Goal: Connect with others: Establish contact or relationships with other users

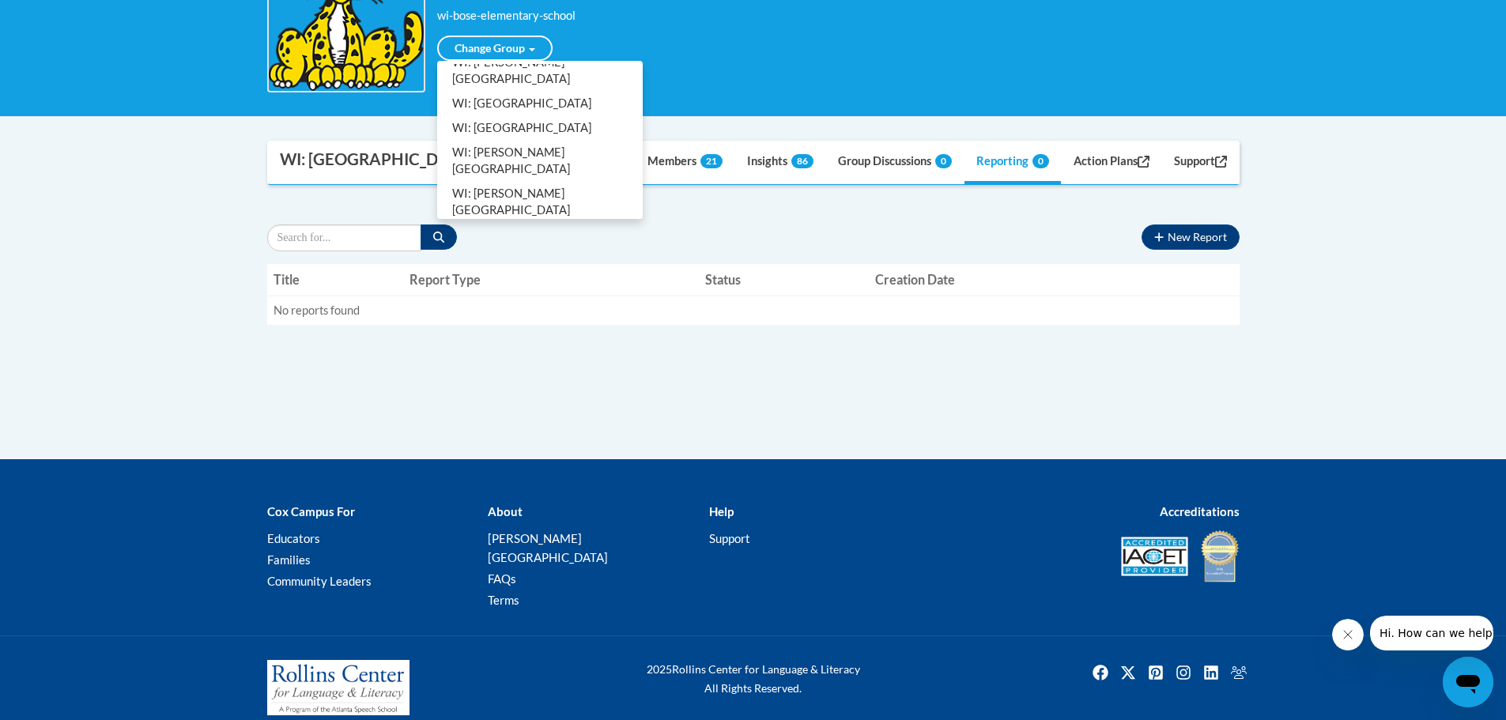
scroll to position [316, 0]
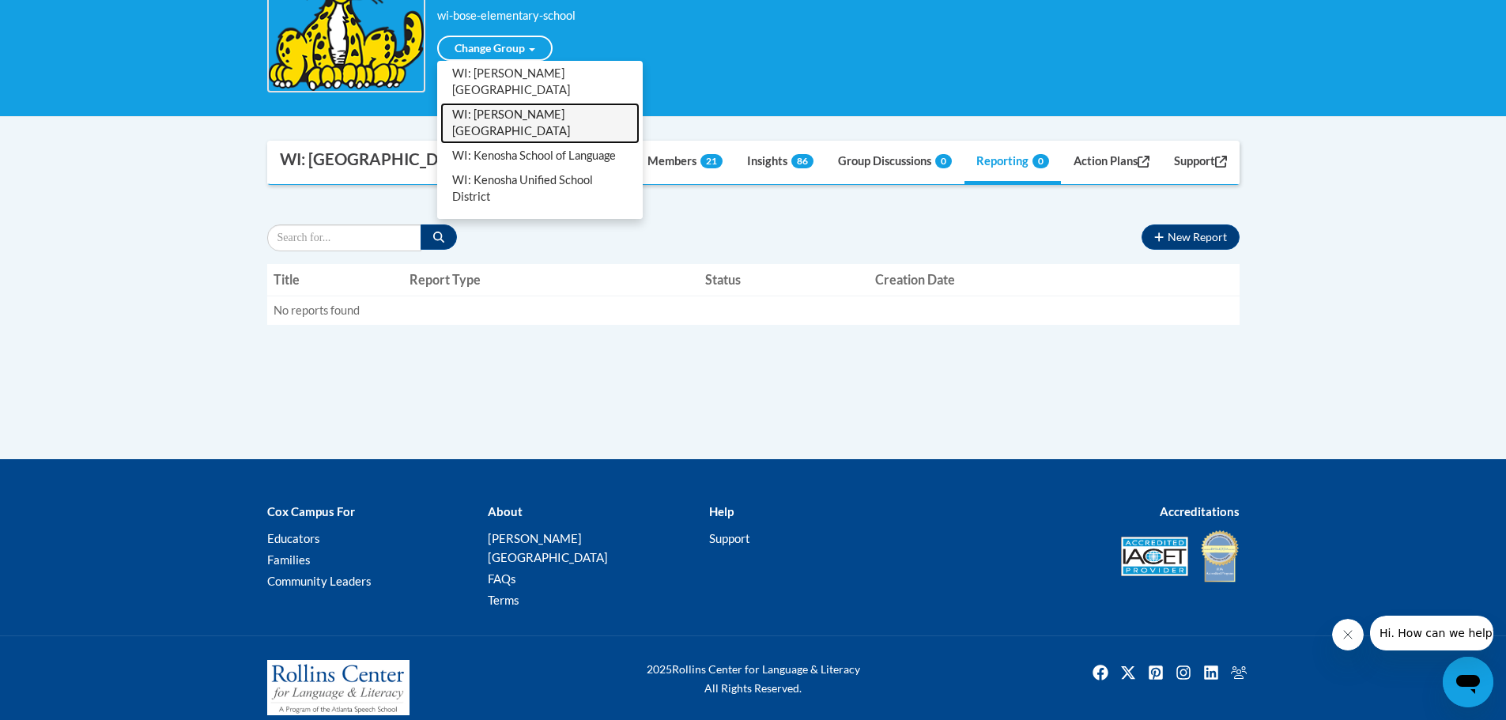
click at [510, 103] on link "WI: [PERSON_NAME][GEOGRAPHIC_DATA]" at bounding box center [539, 123] width 199 height 41
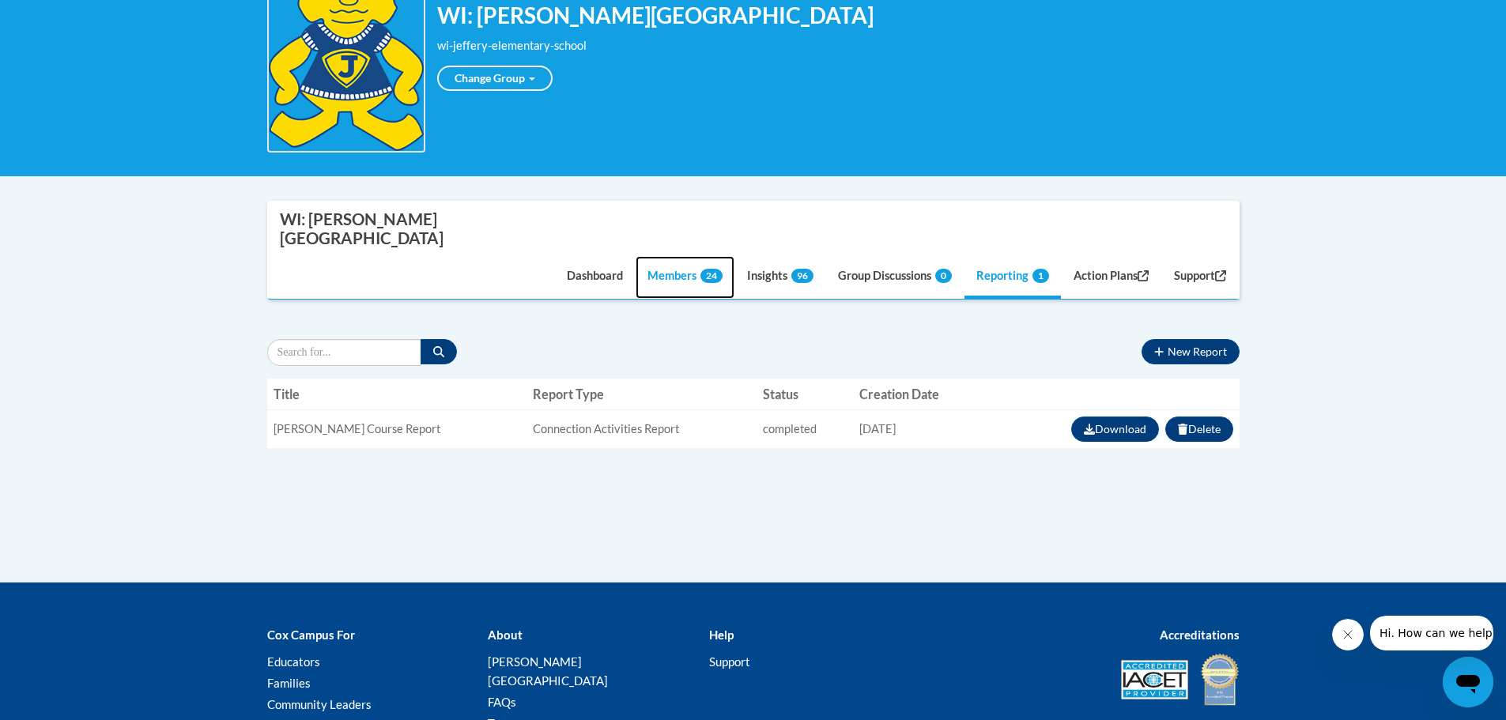
click at [655, 256] on link "Members 24" at bounding box center [685, 277] width 99 height 43
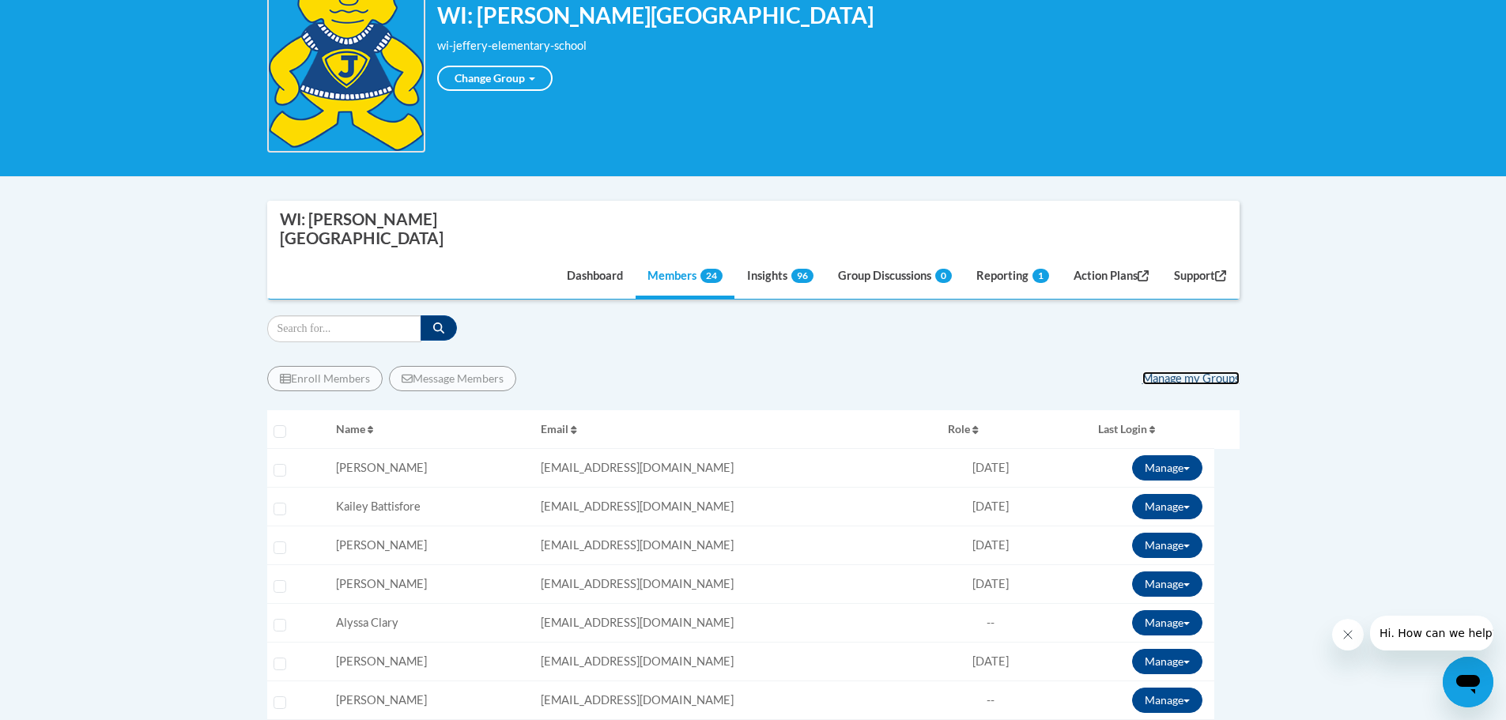
click at [1169, 372] on link "Manage my Groups" at bounding box center [1191, 378] width 97 height 13
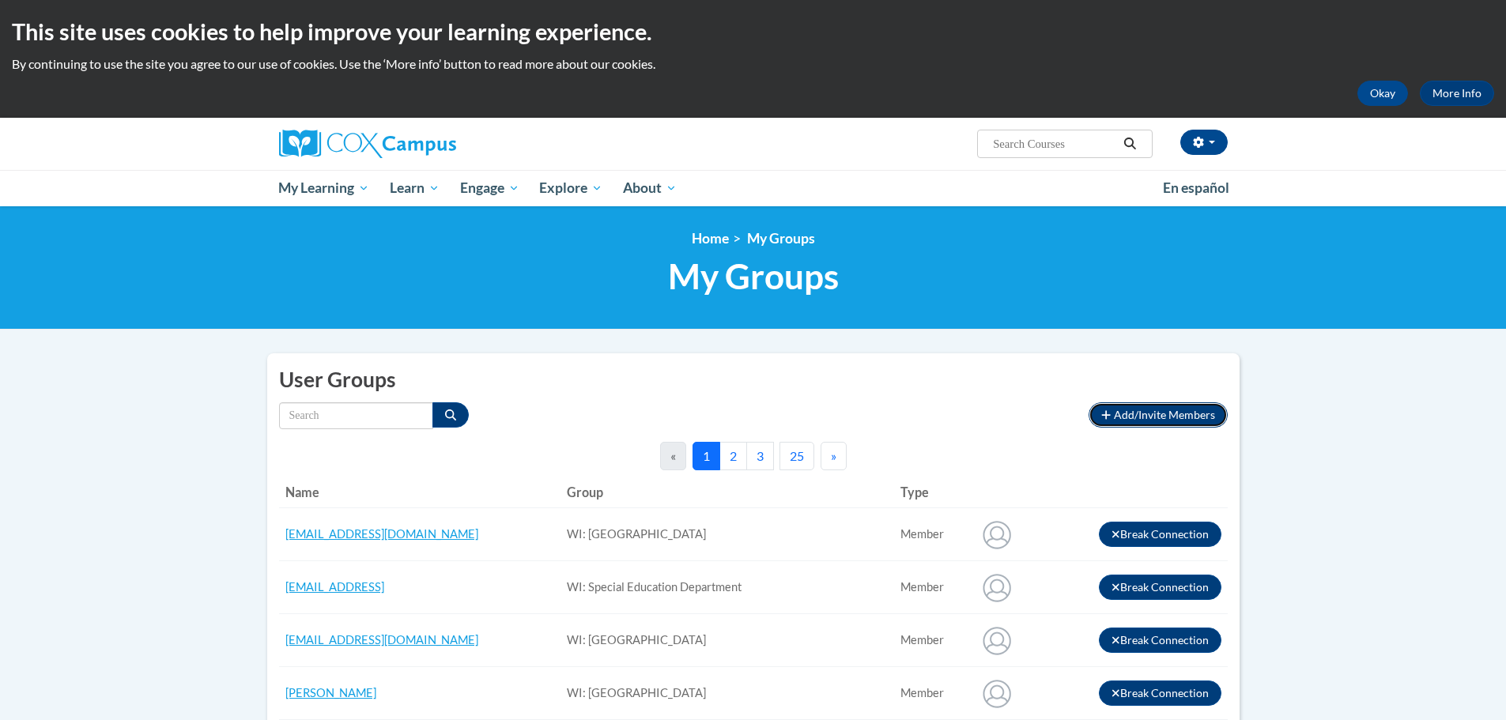
click at [1152, 407] on button "Add/Invite Members" at bounding box center [1158, 414] width 138 height 25
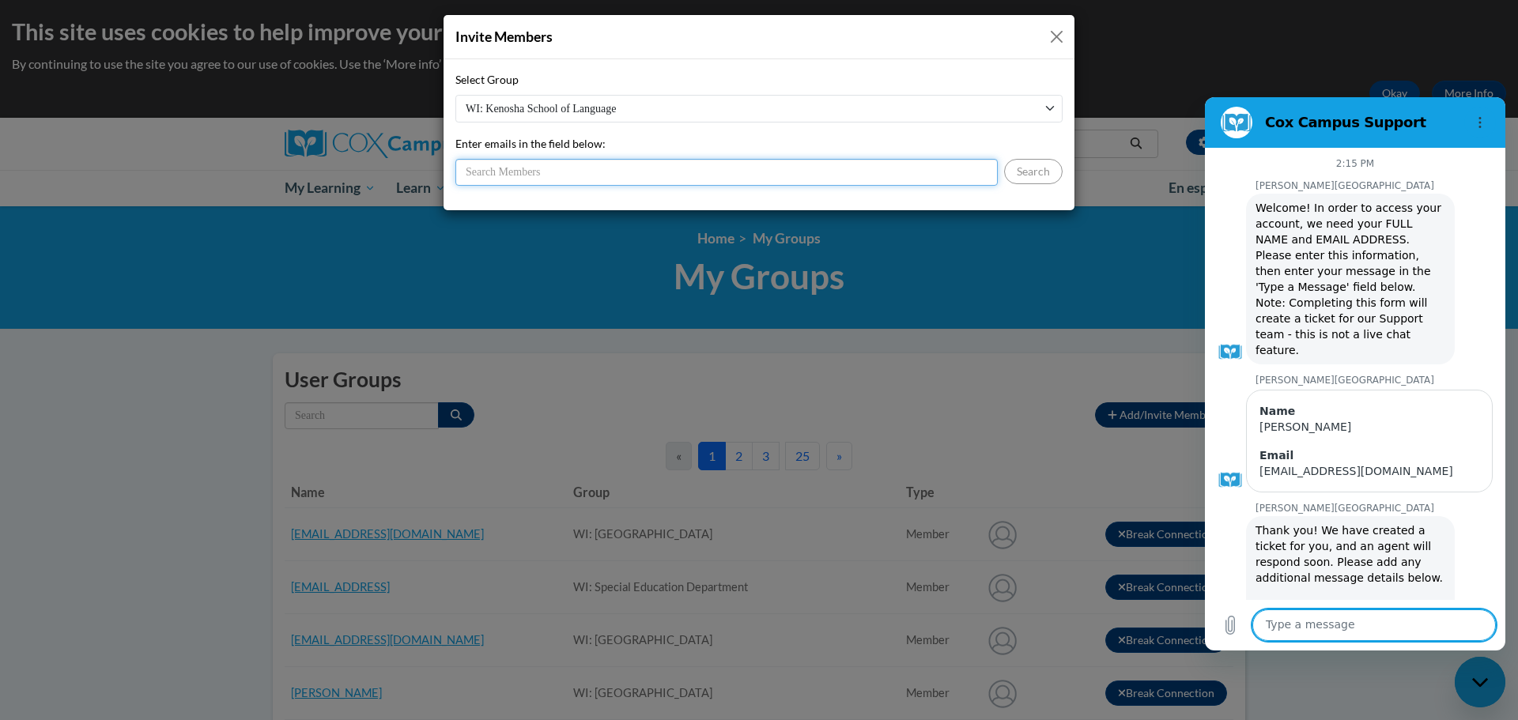
scroll to position [708, 0]
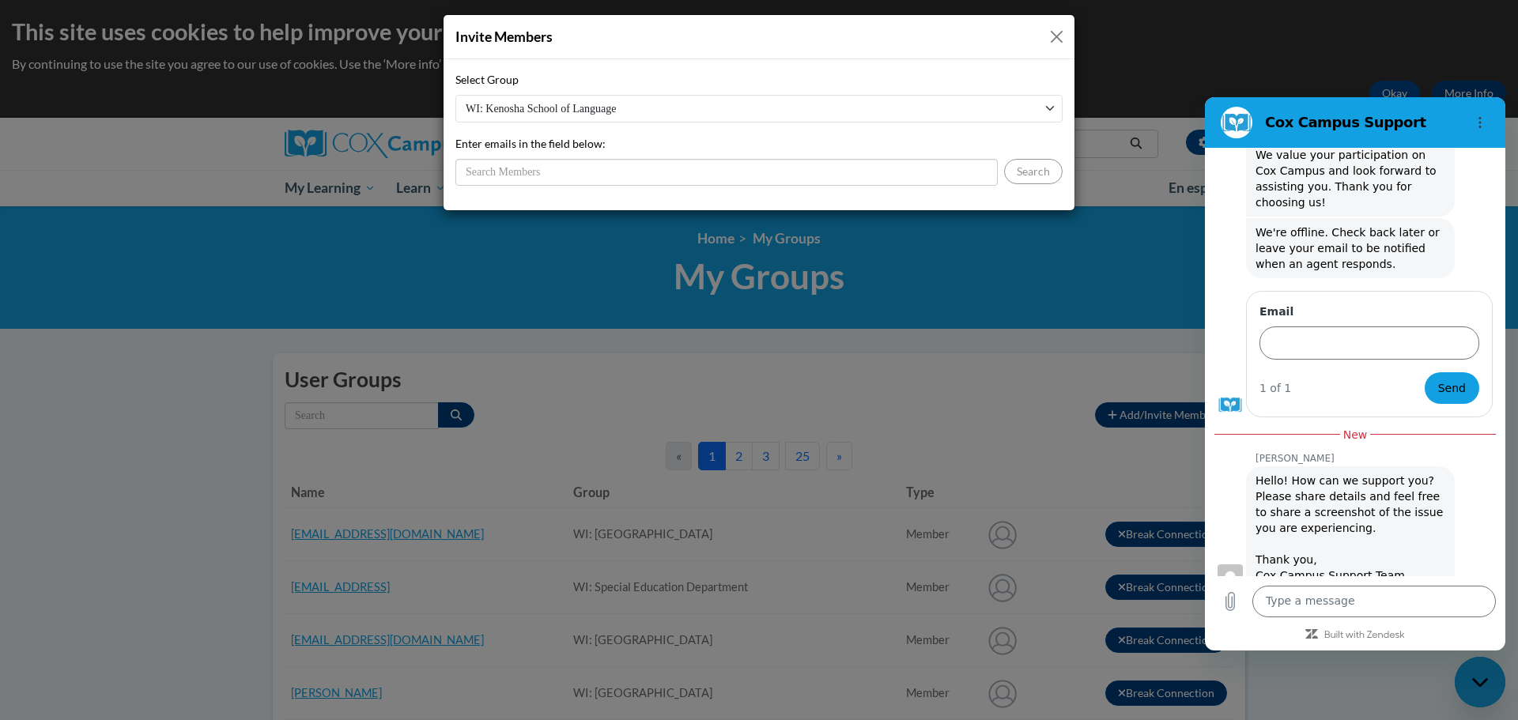
click at [553, 114] on select "WI: [GEOGRAPHIC_DATA] of Language WI: [PERSON_NAME][GEOGRAPHIC_DATA] [GEOGRAPHI…" at bounding box center [758, 109] width 607 height 28
select select "19435150-0000-0000-0000-000000000000"
click at [455, 95] on select "WI: [GEOGRAPHIC_DATA] of Language WI: [PERSON_NAME][GEOGRAPHIC_DATA] [GEOGRAPHI…" at bounding box center [758, 109] width 607 height 28
click at [512, 175] on input "Enter emails in the field below:" at bounding box center [726, 172] width 542 height 27
type input "[EMAIL_ADDRESS][DOMAIN_NAME]"
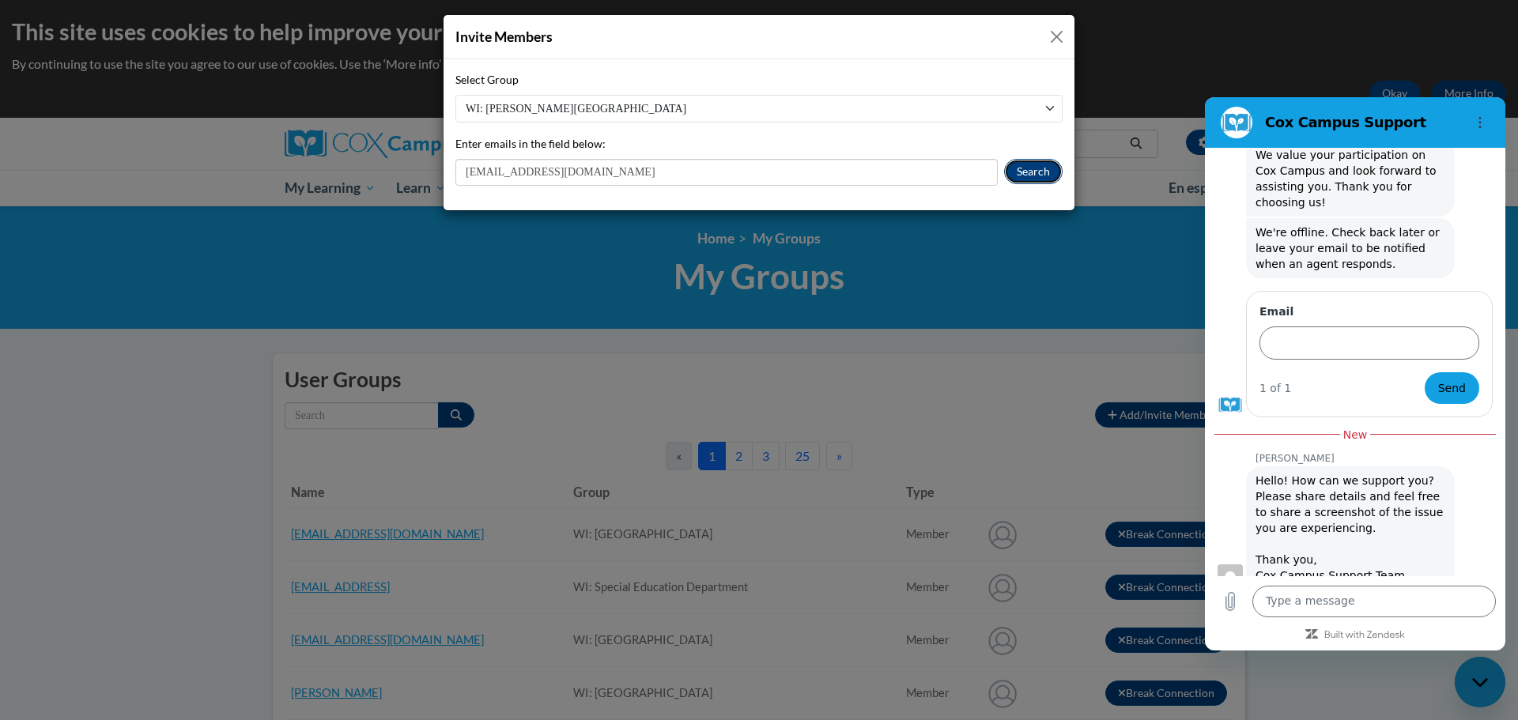
click at [1046, 169] on button "Search" at bounding box center [1033, 171] width 59 height 25
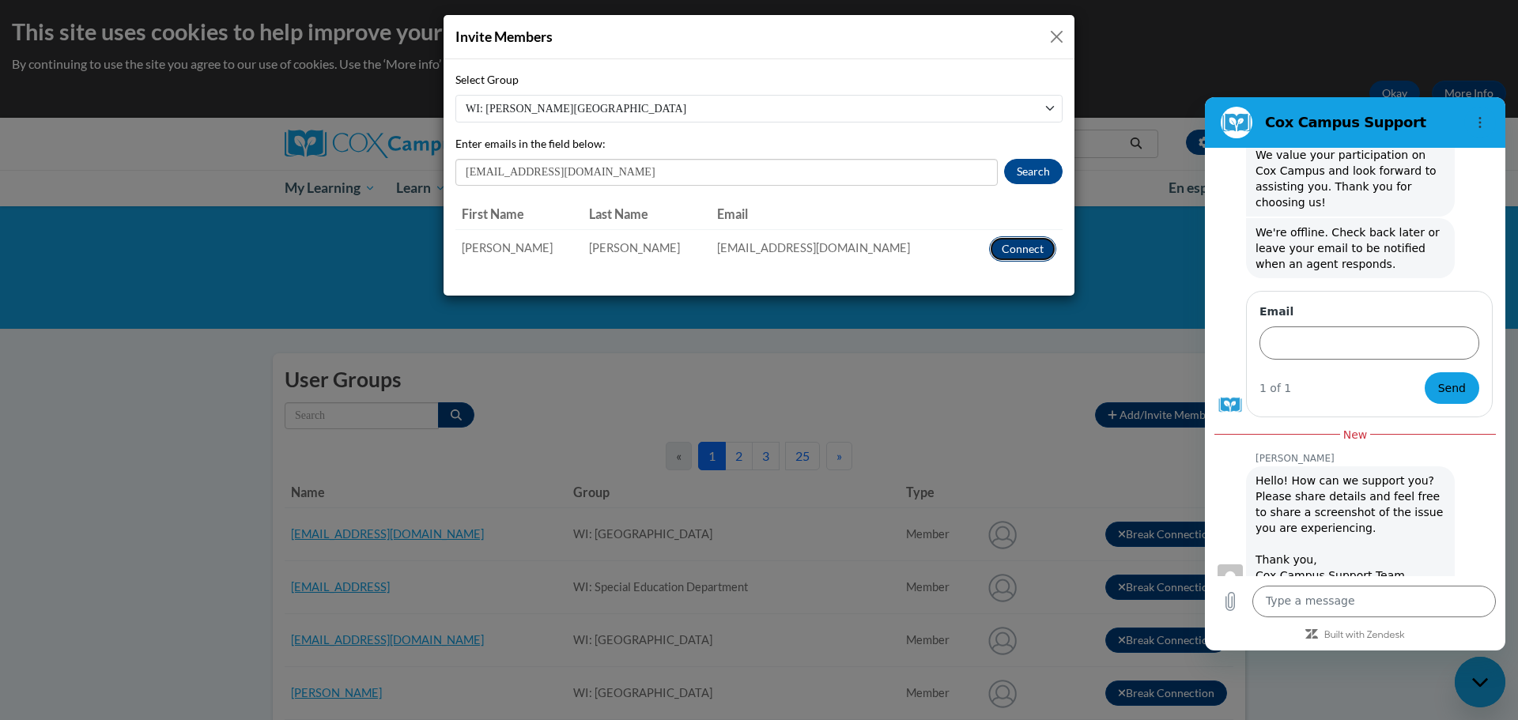
click at [1024, 250] on button "Connect" at bounding box center [1022, 248] width 67 height 25
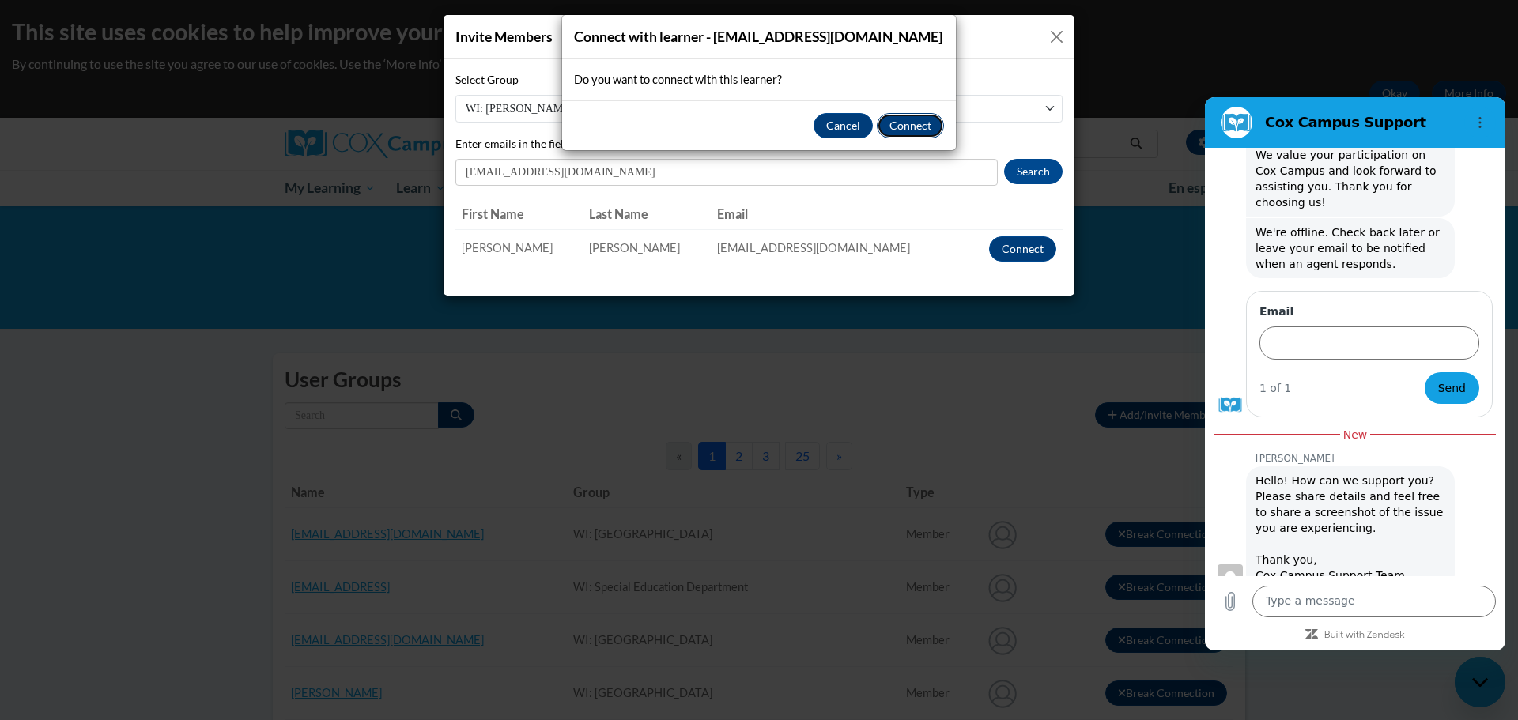
click at [914, 127] on button "Connect" at bounding box center [910, 125] width 67 height 25
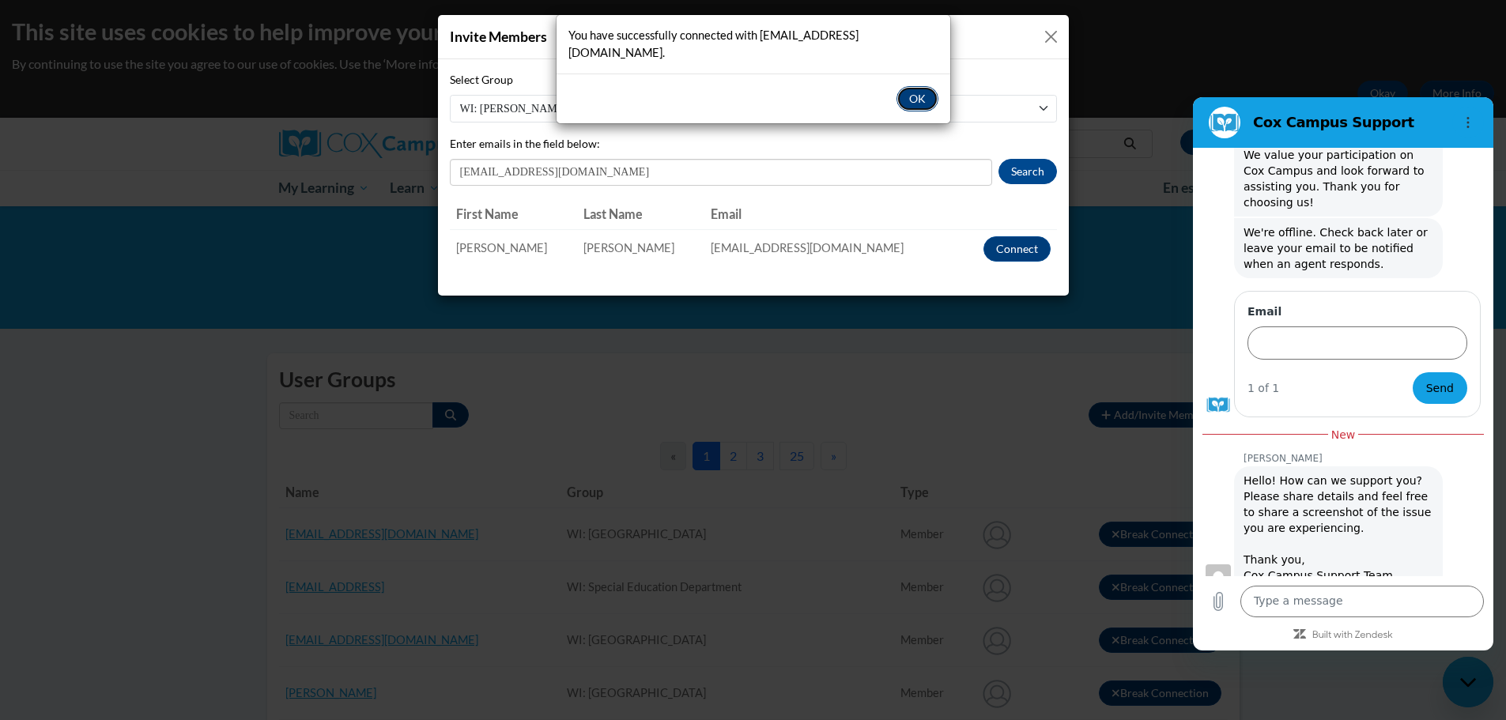
click at [921, 86] on button "OK" at bounding box center [918, 98] width 42 height 25
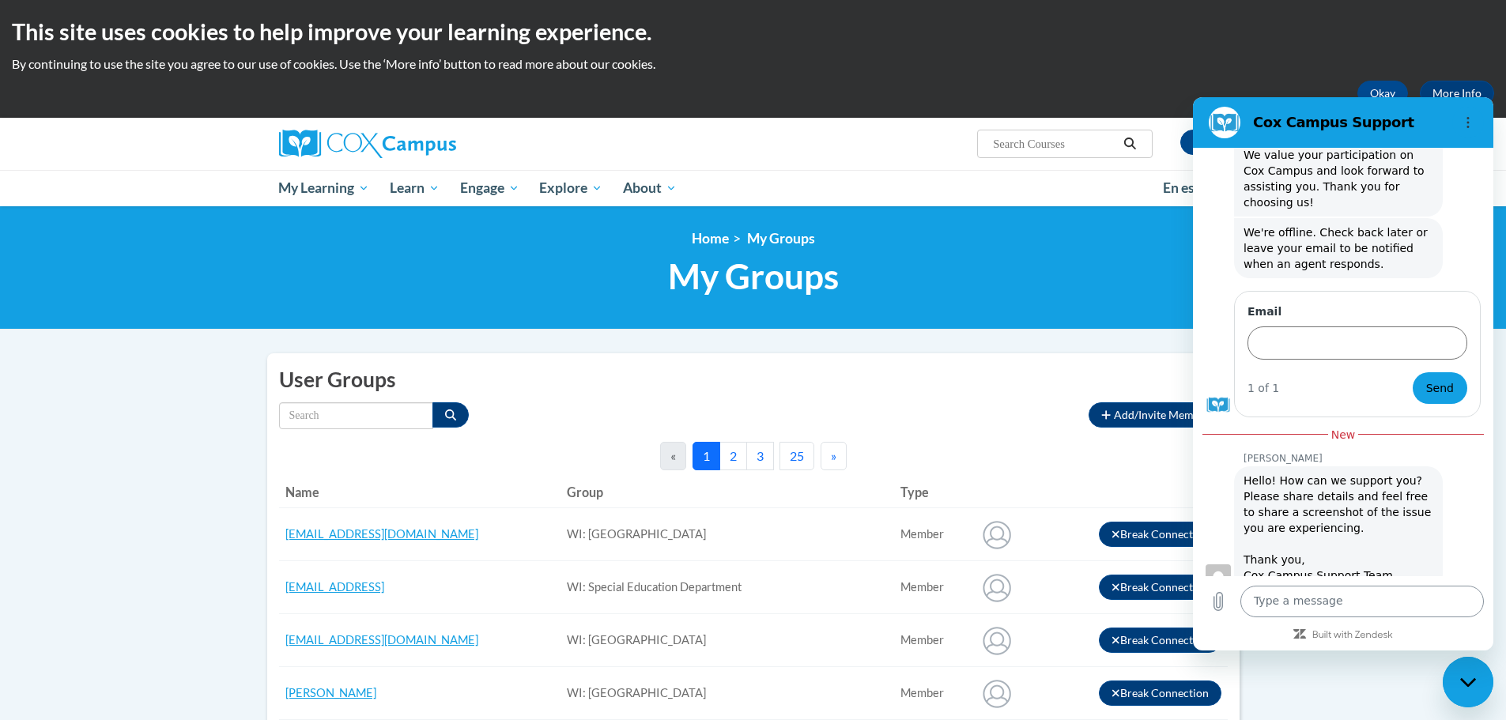
click at [1377, 607] on textarea at bounding box center [1363, 602] width 244 height 32
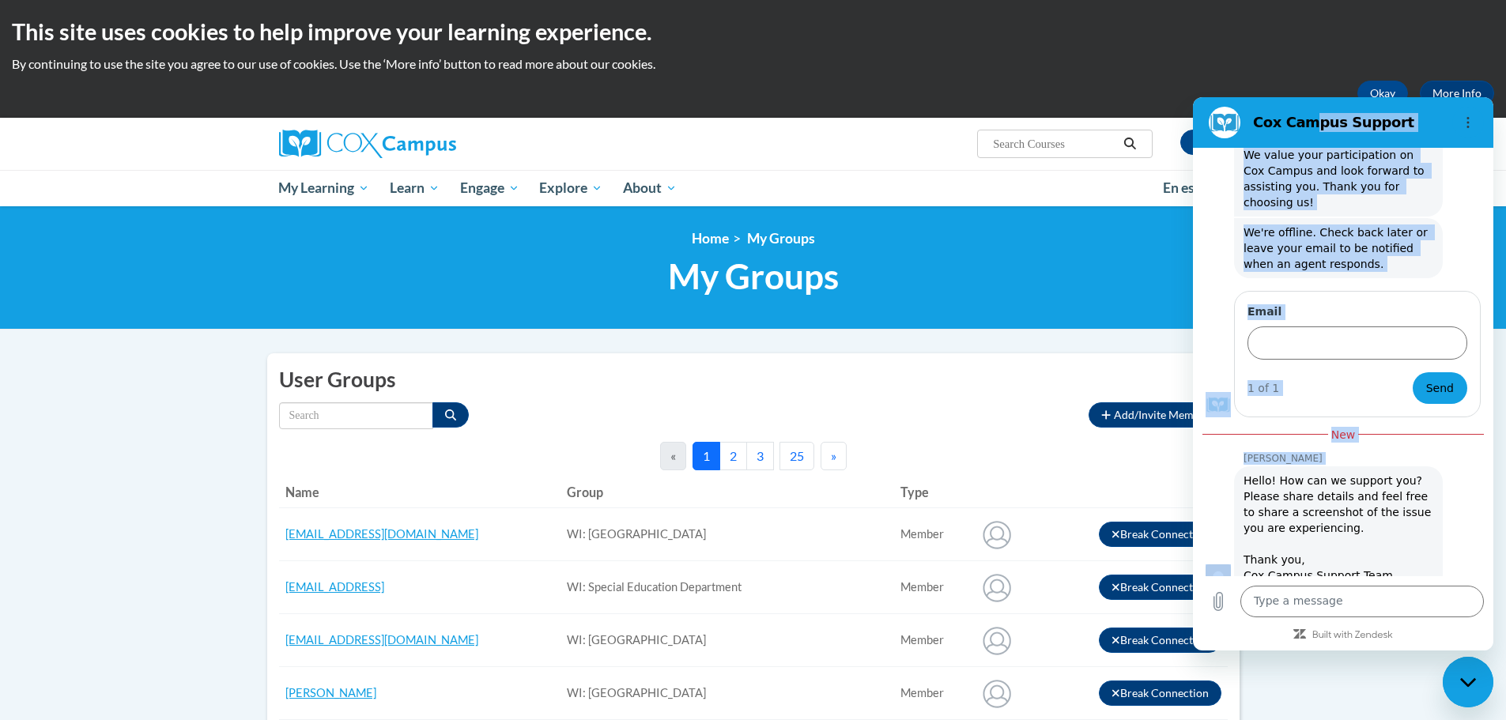
drag, startPoint x: 1293, startPoint y: 111, endPoint x: 1245, endPoint y: 397, distance: 289.4
click at [1239, 399] on div "[PERSON_NAME] Campus Support 2:15 PM [PERSON_NAME][GEOGRAPHIC_DATA] [PERSON_NAM…" at bounding box center [1343, 373] width 300 height 553
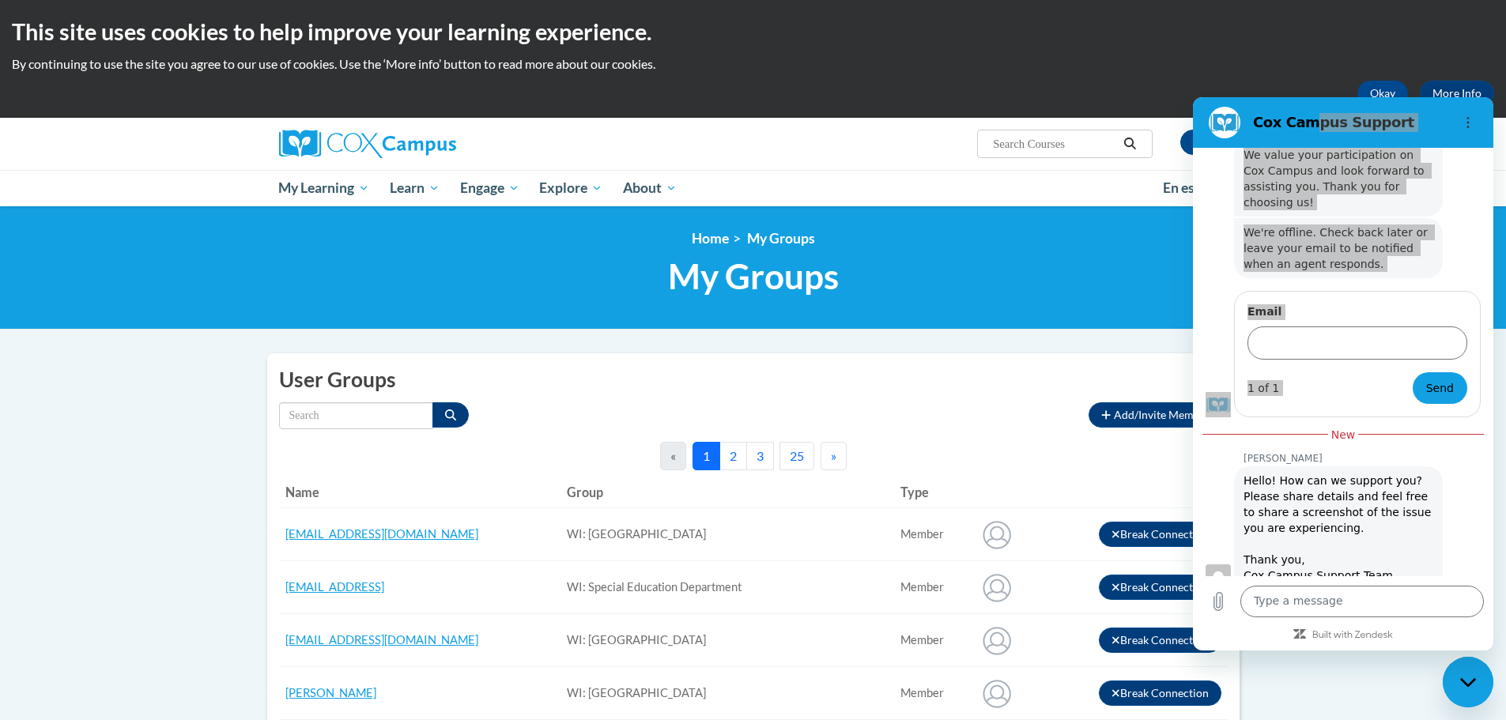
drag, startPoint x: 1465, startPoint y: 659, endPoint x: 2932, endPoint y: 1290, distance: 1596.4
click at [1465, 659] on div "Close messaging window" at bounding box center [1468, 682] width 47 height 47
type textarea "x"
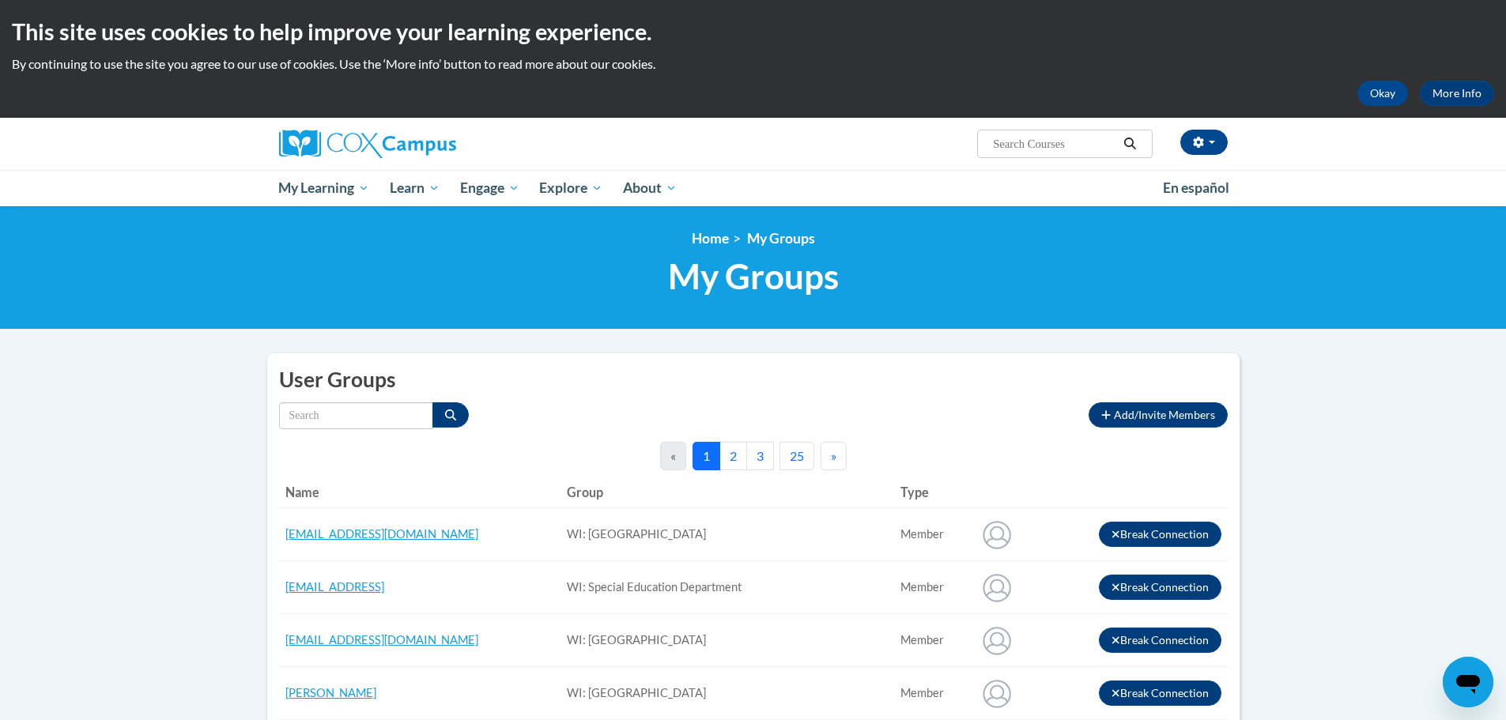
scroll to position [79, 0]
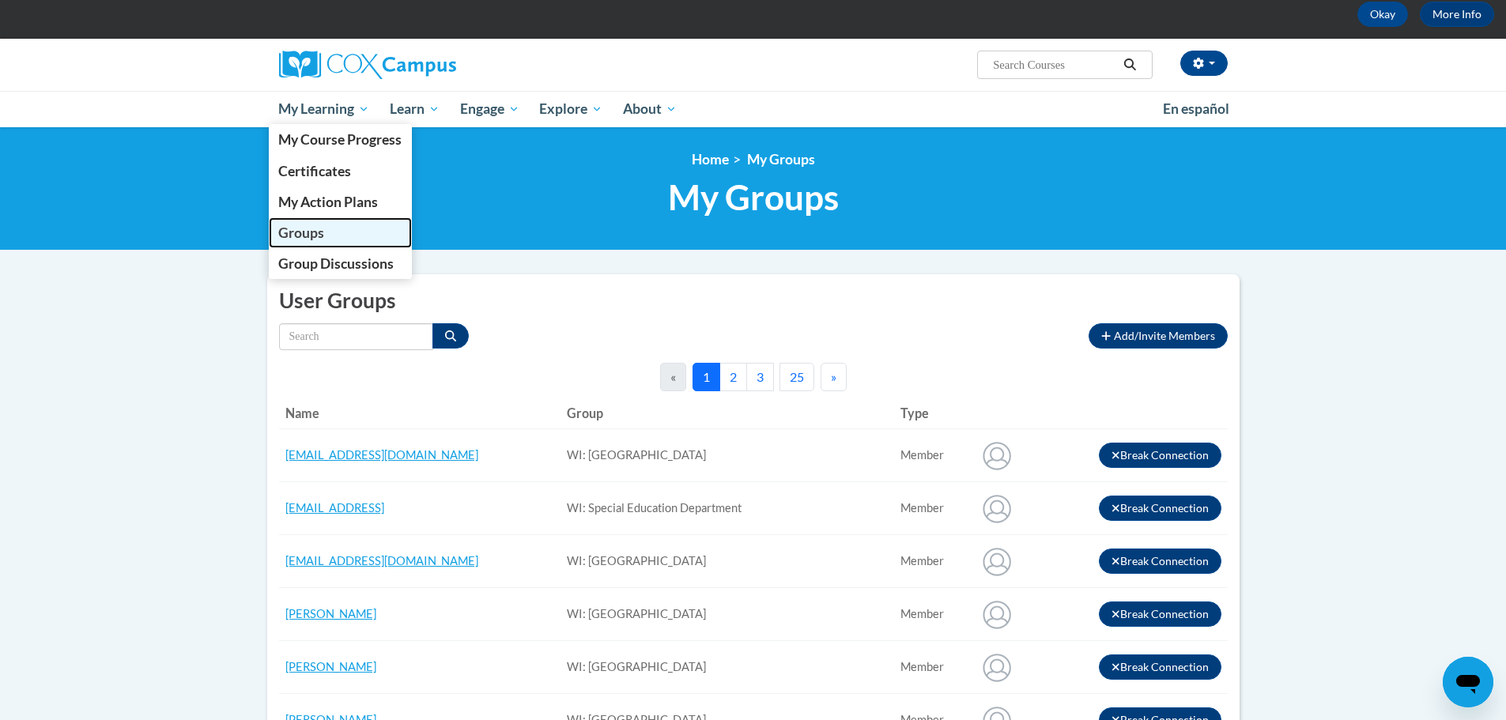
click at [312, 235] on span "Groups" at bounding box center [301, 233] width 46 height 17
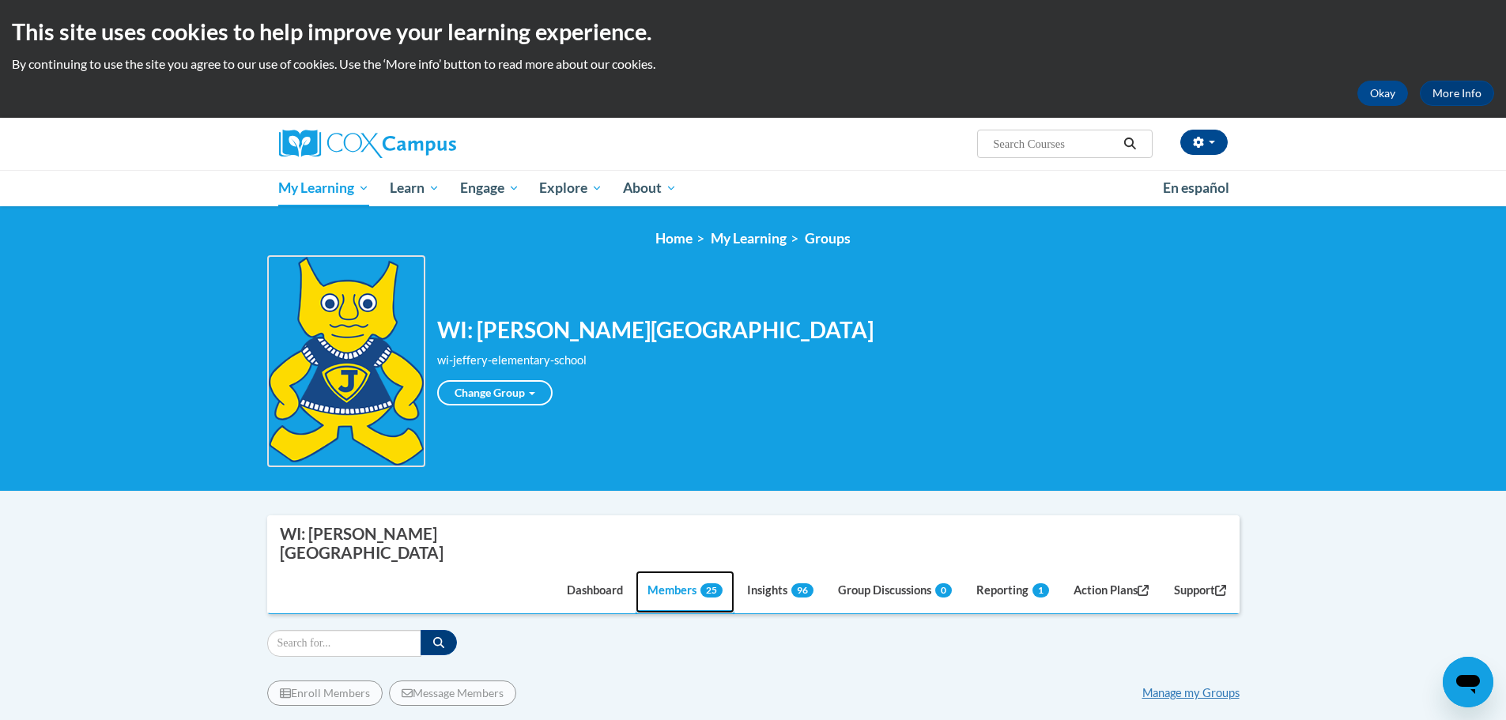
click at [659, 571] on link "Members 25" at bounding box center [685, 592] width 99 height 43
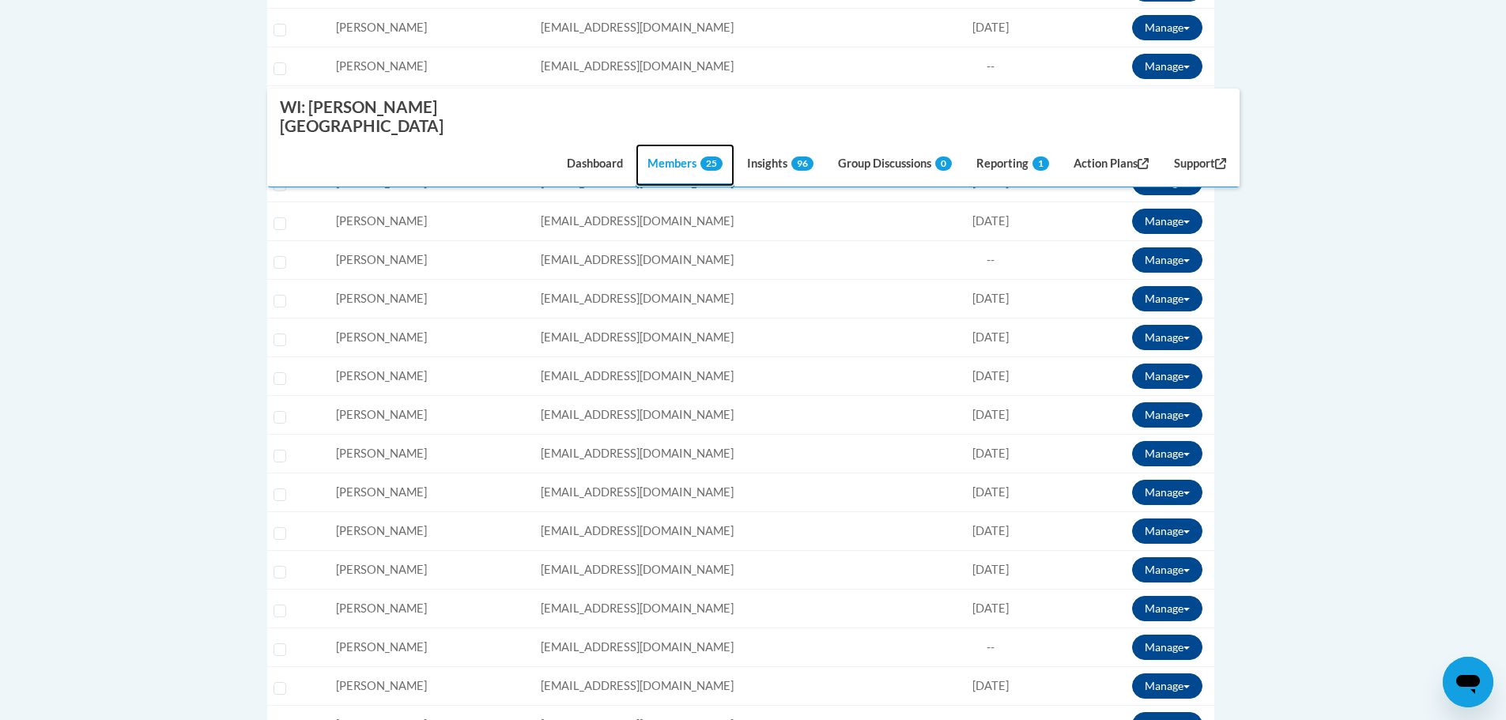
scroll to position [1028, 0]
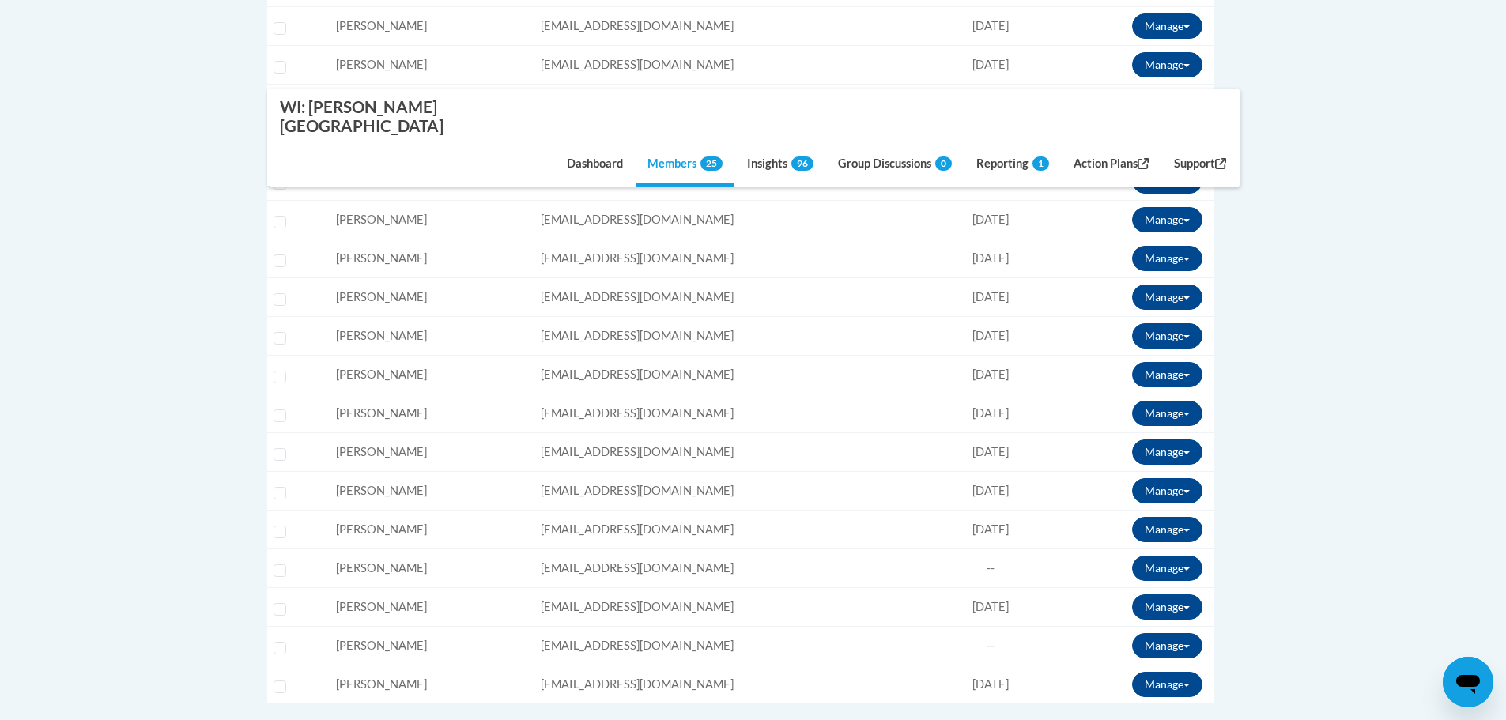
click at [620, 317] on td "Email: [EMAIL_ADDRESS][DOMAIN_NAME]" at bounding box center [737, 336] width 407 height 39
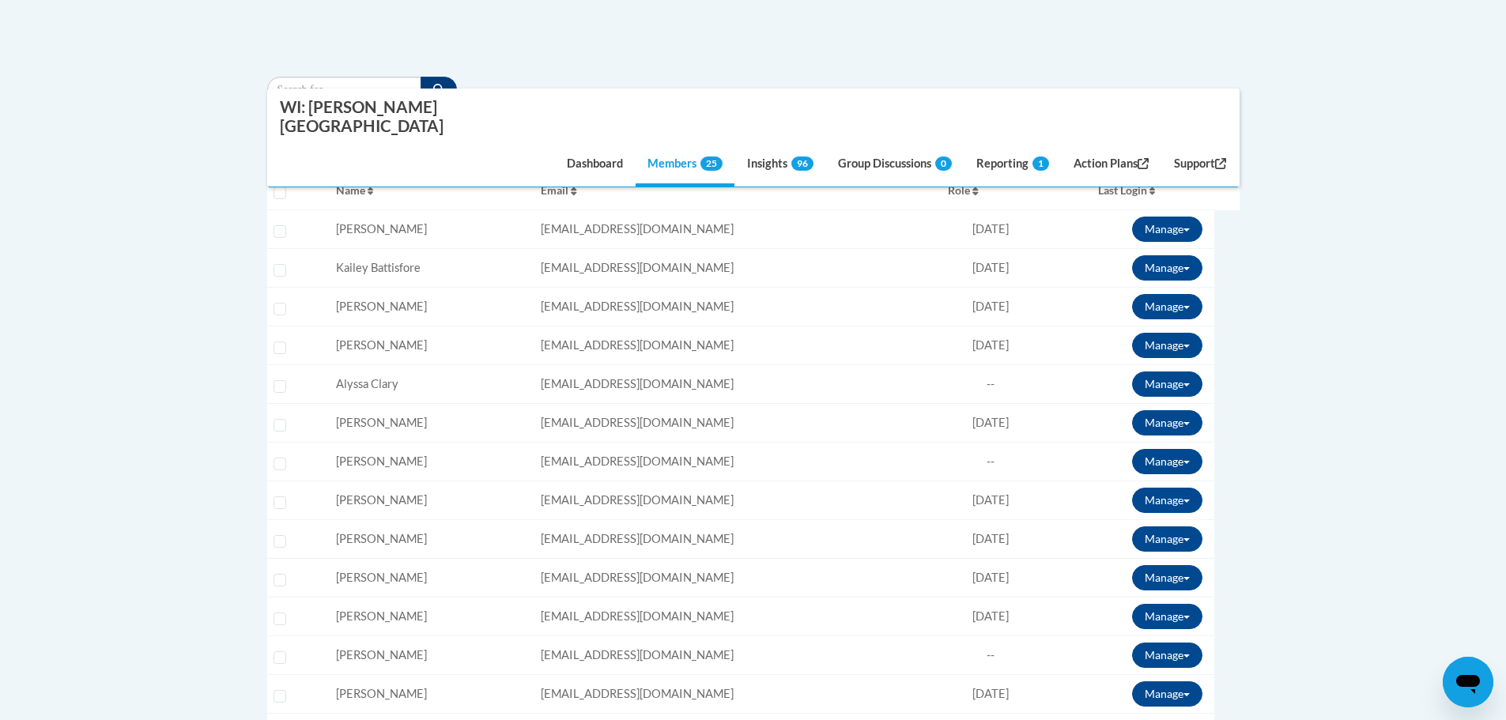
scroll to position [395, 0]
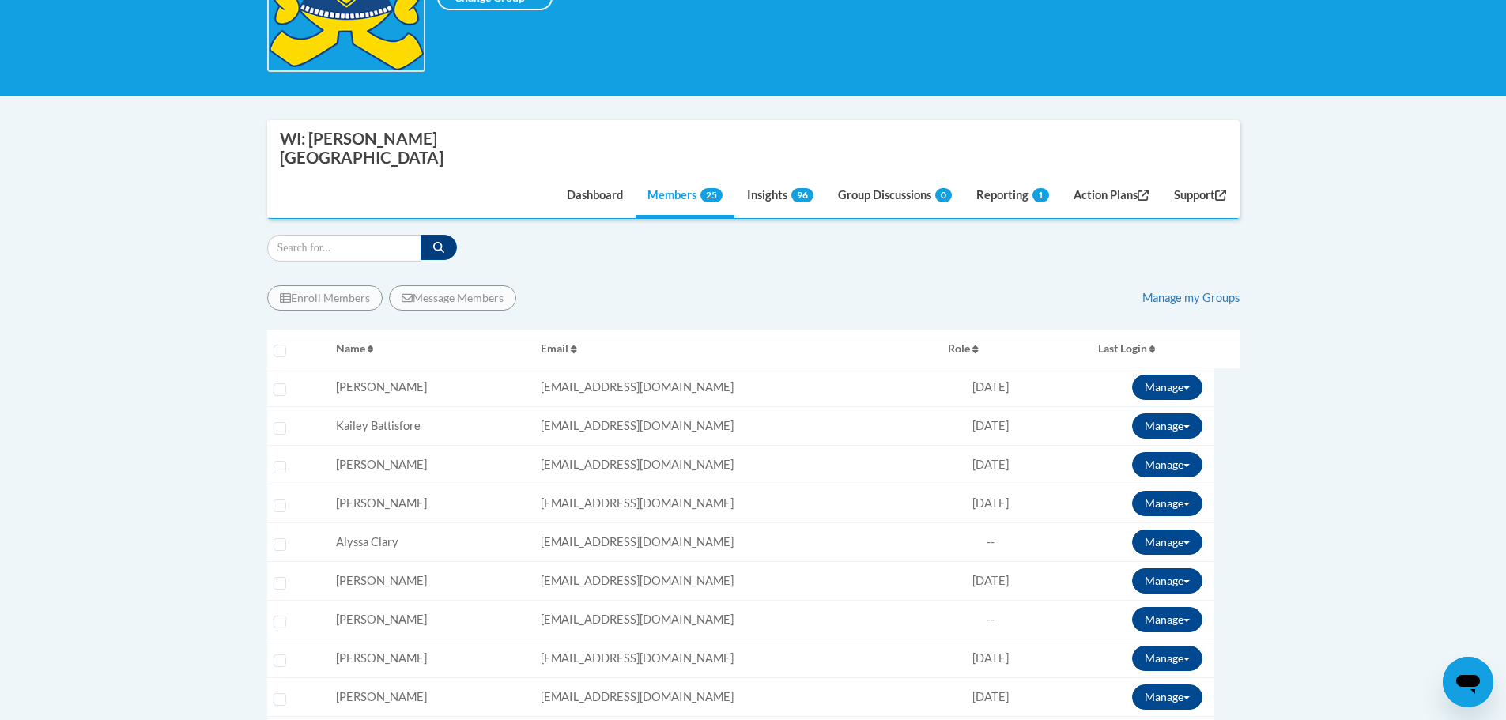
click at [81, 366] on body "This site uses cookies to help improve your learning experience. By continuing …" at bounding box center [753, 731] width 1506 height 2253
